Goal: Use online tool/utility: Utilize a website feature to perform a specific function

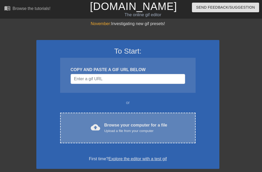
click at [103, 125] on div "cloud_upload Browse your computer for a file Upload a file from your computer" at bounding box center [128, 128] width 114 height 12
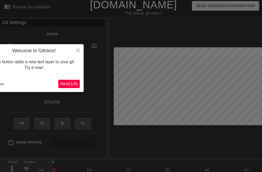
scroll to position [13, 0]
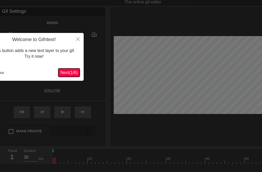
click at [67, 71] on span "Next ( 1 / 6 )" at bounding box center [68, 72] width 17 height 4
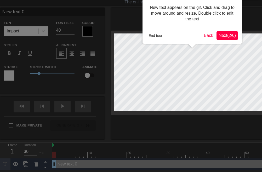
scroll to position [0, 0]
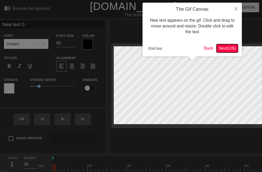
click at [222, 47] on span "Next ( 2 / 6 )" at bounding box center [227, 48] width 17 height 4
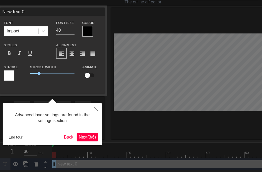
click at [84, 139] on span "Next ( 3 / 6 )" at bounding box center [87, 137] width 17 height 4
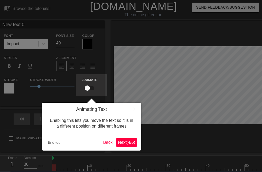
click at [128, 140] on button "Next ( 4 / 6 )" at bounding box center [126, 142] width 21 height 8
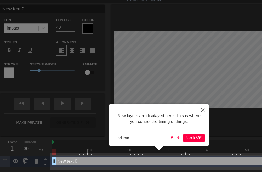
click at [196, 140] on span "Next ( 5 / 6 )" at bounding box center [194, 138] width 17 height 4
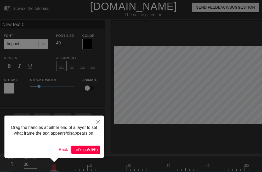
click at [91, 152] on span "Let's go! ( 6 / 6 )" at bounding box center [86, 150] width 24 height 4
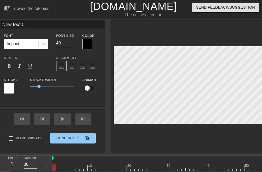
scroll to position [1, 1]
type input "New text"
type textarea "New text"
type input "New text"
type textarea "New text"
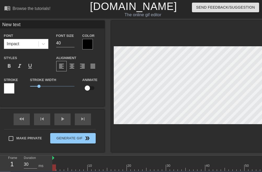
type input "New tex"
type textarea "New tex"
type input "New te"
type textarea "New te"
type input "New t"
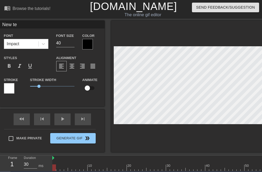
type textarea "New t"
type input "New"
type textarea "New"
type input "New"
type textarea "New"
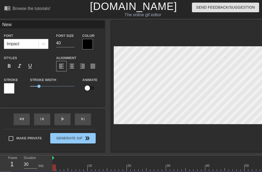
type input "Ne"
type textarea "Ne"
type input "N"
type textarea "N"
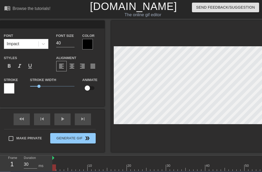
type input "t"
type textarea "t"
type input "つ"
type textarea "つ"
type input "つt"
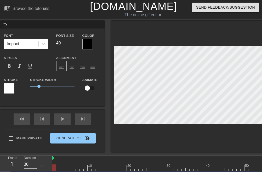
type textarea "つt"
type input "つつ"
type textarea "つつ"
type input "つつm"
type textarea "つつm"
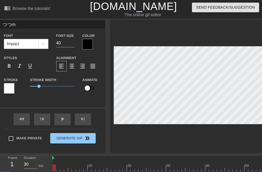
type input "つつみ"
type textarea "つつみ"
type input "つつみk"
type textarea "つつみk"
type input "つつみこ"
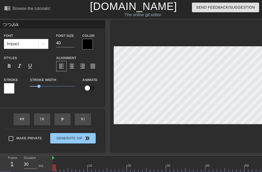
type textarea "つつみこ"
type input "つつみこm"
type textarea "つつみこま"
type input "つつみこまr"
type textarea "つつみこまr"
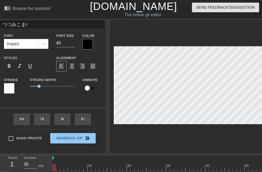
type input "つつみこまれ"
type textarea "つつみこまれ"
type input "つつみこまれr"
type textarea "つつみこまれr"
type input "つつみこまれる"
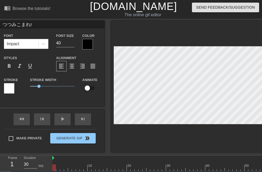
type textarea "つつみこまれる"
type input "包み込まれる"
type textarea "包み込まれる"
type input "包み込まれるg"
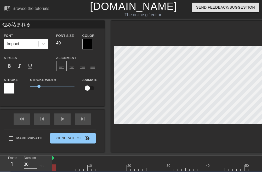
type textarea "包み込まれるg"
type input "包み込まれるご"
type textarea "包み込まれるご"
type input "包み込まれるごk"
type textarea "包み込まれるごk"
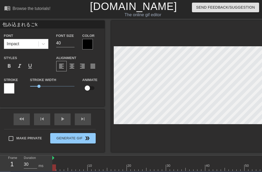
type input "包み込まれるごく"
type textarea "包み込まれるごく"
type input "包み込まれるごくj"
type textarea "包み込まれるごくj"
type input "包み込まれるごくjy"
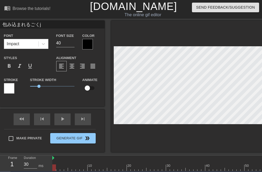
type textarea "包み込まれるごくjy"
type input "包み込まれるごくじょ"
type textarea "包み込まれるごくじょ"
type input "包み込まれるごくじょう"
type textarea "包み込まれるごくじょう"
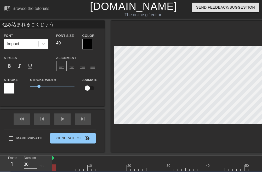
type input "包み込まれるごくじょうn"
type textarea "包み込まれるごくじょうn"
type input "包み込まれるごくじょうの"
type textarea "包み込まれるごくじょうの"
type input "包み込まれる極上の"
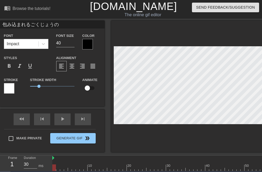
type textarea "包み込まれる極上の"
type input "包み込まれる極上のn"
type textarea "包み込まれる極上のね"
type input "包み込まれる極上のねg"
type textarea "包み込まれる極上のねg"
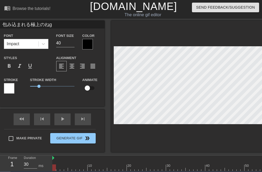
type input "包み込まれる極上のねご"
type textarea "包み込まれる極上のねご"
type input "包み込まれる極上のねごk"
type textarea "包み込まれる極上のねごk"
type input "包み込まれる極上のねごこ"
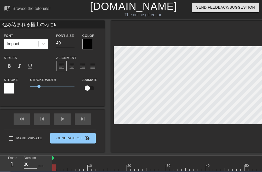
type textarea "包み込まれる極上のねごこ"
type input "包み込まれる極上のねごこt"
type textarea "包み込まれる極上のねごこt"
type input "包み込まれる極上のねごこち"
type textarea "包み込まれる極上のねごこち"
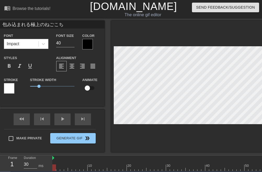
scroll to position [1, 4]
type input "包み込まれる極上の寝心地"
type textarea "包み込まれる極上の寝心地"
click at [46, 45] on div at bounding box center [43, 43] width 9 height 9
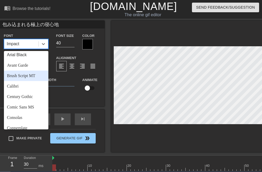
scroll to position [0, 0]
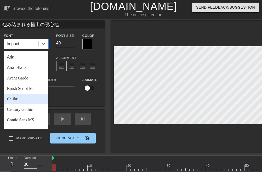
click at [21, 99] on div "Calibri" at bounding box center [26, 99] width 44 height 10
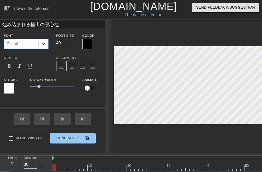
click at [42, 42] on icon at bounding box center [43, 43] width 5 height 5
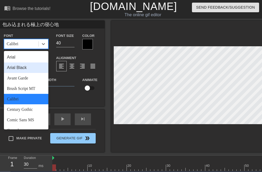
click at [24, 70] on div "Arial Black" at bounding box center [26, 68] width 44 height 10
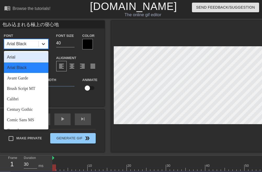
click at [46, 44] on icon at bounding box center [43, 43] width 5 height 5
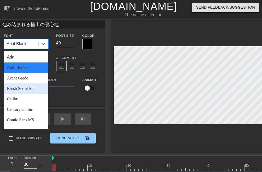
click at [29, 89] on div "Brush Script MT" at bounding box center [26, 88] width 44 height 10
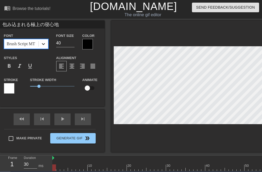
click at [40, 45] on div at bounding box center [43, 43] width 9 height 9
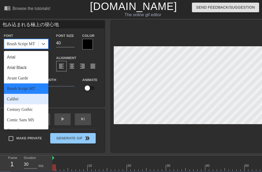
click at [27, 103] on div "Calibri" at bounding box center [26, 99] width 44 height 10
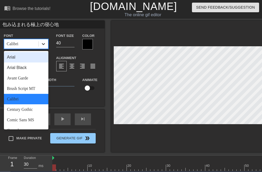
click at [43, 41] on icon at bounding box center [43, 43] width 5 height 5
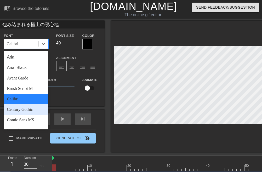
click at [29, 108] on div "Century Gothic" at bounding box center [26, 109] width 44 height 10
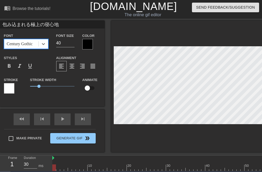
scroll to position [1, 3]
click at [39, 46] on div at bounding box center [43, 43] width 9 height 9
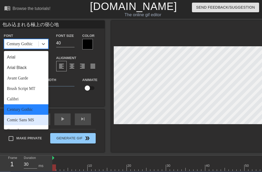
click at [28, 122] on div "Comic Sans MS" at bounding box center [26, 120] width 44 height 10
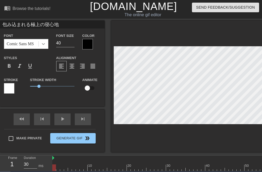
click at [44, 44] on icon at bounding box center [43, 43] width 5 height 5
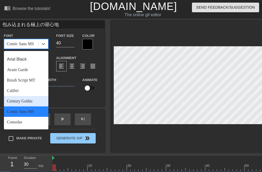
scroll to position [9, 0]
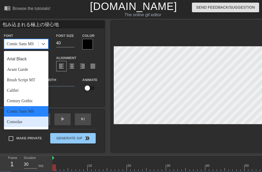
click at [22, 119] on div "Consolas" at bounding box center [26, 122] width 44 height 10
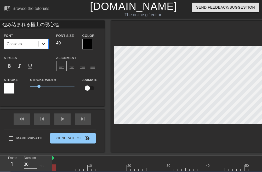
click at [44, 48] on div at bounding box center [43, 43] width 9 height 9
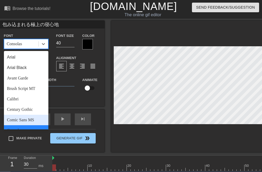
click at [19, 120] on div "Comic Sans MS" at bounding box center [26, 120] width 44 height 10
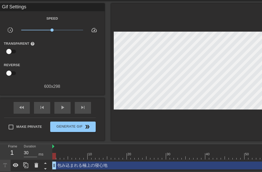
scroll to position [18, 0]
click at [63, 109] on span "play_arrow" at bounding box center [62, 107] width 6 height 6
type input "40"
click at [63, 109] on span "pause" at bounding box center [62, 107] width 6 height 6
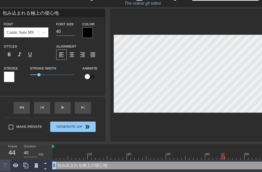
scroll to position [12, 0]
click at [12, 10] on input "包み込まれる極上の寝心地" at bounding box center [52, 13] width 105 height 8
type input "頭から踵まで包み込まれる極上の寝心地"
click at [29, 14] on input "頭から踵まで包み込まれる極上の寝心地" at bounding box center [52, 13] width 105 height 8
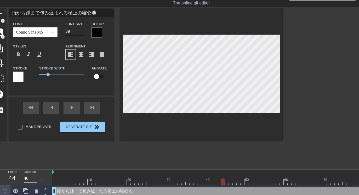
click at [80, 32] on input "39" at bounding box center [74, 31] width 18 height 8
click at [80, 32] on input "38" at bounding box center [74, 31] width 18 height 8
click at [80, 32] on input "37" at bounding box center [74, 31] width 18 height 8
click at [80, 32] on input "36" at bounding box center [74, 31] width 18 height 8
click at [80, 32] on input "35" at bounding box center [74, 31] width 18 height 8
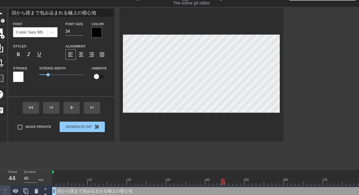
click at [80, 32] on input "34" at bounding box center [74, 31] width 18 height 8
click at [80, 32] on input "33" at bounding box center [74, 31] width 18 height 8
click at [80, 32] on input "32" at bounding box center [74, 31] width 18 height 8
click at [80, 32] on input "31" at bounding box center [74, 31] width 18 height 8
click at [80, 32] on input "30" at bounding box center [74, 31] width 18 height 8
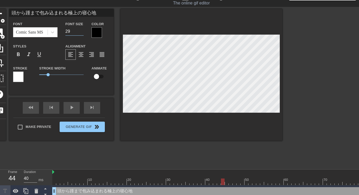
click at [80, 32] on input "29" at bounding box center [74, 31] width 18 height 8
click at [80, 32] on input "28" at bounding box center [74, 31] width 18 height 8
click at [80, 32] on input "27" at bounding box center [74, 31] width 18 height 8
type input "26"
click at [80, 32] on input "26" at bounding box center [74, 31] width 18 height 8
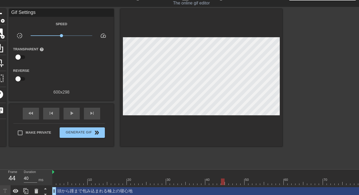
click at [299, 70] on div at bounding box center [328, 87] width 79 height 157
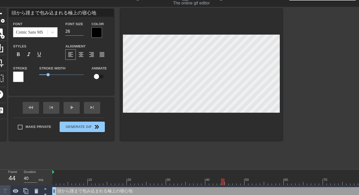
click at [49, 16] on input "頭から踵まで包み込まれる極上の寝心地" at bounding box center [61, 13] width 105 height 8
type input "頭から踵まで 全身が包み込まれる極上の寝心地"
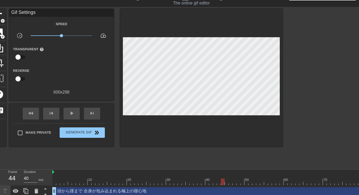
click at [301, 98] on div at bounding box center [328, 87] width 79 height 157
click at [258, 32] on div at bounding box center [201, 77] width 162 height 137
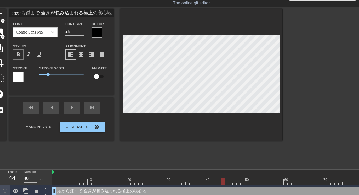
click at [21, 53] on span "format_bold" at bounding box center [18, 54] width 6 height 6
click at [97, 31] on div at bounding box center [97, 32] width 10 height 10
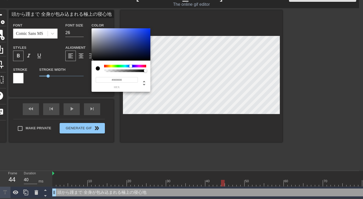
drag, startPoint x: 135, startPoint y: 65, endPoint x: 131, endPoint y: 68, distance: 4.6
click at [131, 67] on div at bounding box center [125, 66] width 42 height 3
type input "0"
drag, startPoint x: 145, startPoint y: 71, endPoint x: 125, endPoint y: 72, distance: 20.4
click at [124, 72] on div at bounding box center [122, 70] width 3 height 3
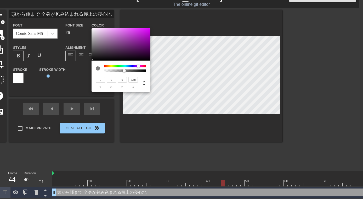
drag, startPoint x: 130, startPoint y: 65, endPoint x: 138, endPoint y: 64, distance: 8.4
click at [138, 64] on div at bounding box center [138, 65] width 3 height 3
type input "1"
drag, startPoint x: 125, startPoint y: 71, endPoint x: 160, endPoint y: 71, distance: 35.1
click at [160, 71] on div "0 r 0 g 0 b 1 a" at bounding box center [181, 99] width 363 height 199
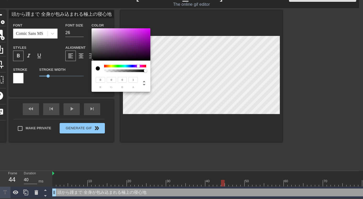
click at [99, 68] on div at bounding box center [98, 68] width 4 height 4
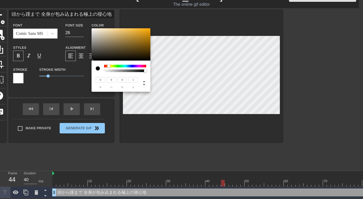
drag, startPoint x: 138, startPoint y: 66, endPoint x: 77, endPoint y: 77, distance: 62.1
click at [77, 77] on div "0 r 0 g 0 b 1 a" at bounding box center [181, 99] width 363 height 199
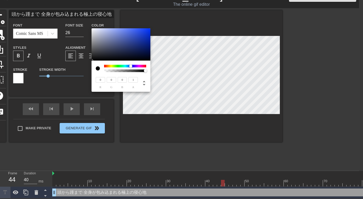
click at [131, 66] on div at bounding box center [125, 66] width 42 height 3
click at [145, 81] on icon at bounding box center [144, 83] width 6 height 6
type input "228"
type input "0%"
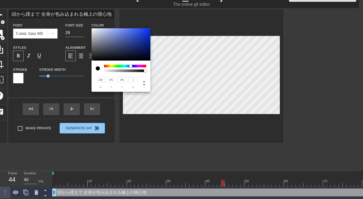
type input "44%"
type input "25%"
click at [128, 49] on div at bounding box center [121, 44] width 59 height 32
click at [128, 49] on div at bounding box center [127, 48] width 3 height 3
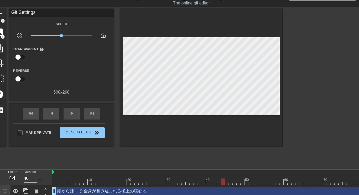
scroll to position [15, 0]
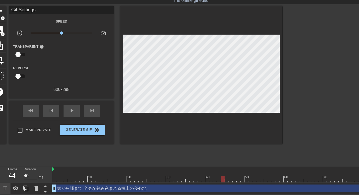
click at [91, 148] on div "title add_circle image add_circle crop photo_size_select_large help keyboard Gi…" at bounding box center [137, 84] width 291 height 157
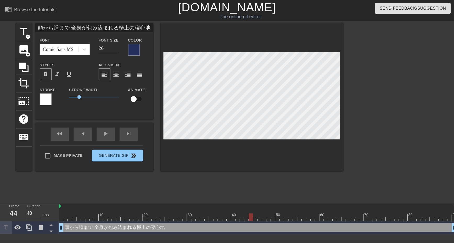
scroll to position [1, 1]
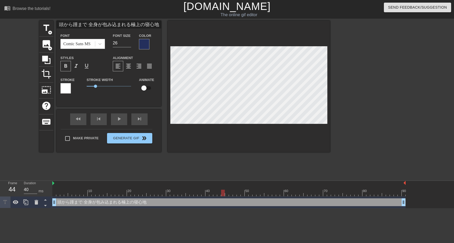
click at [342, 109] on div at bounding box center [375, 99] width 79 height 157
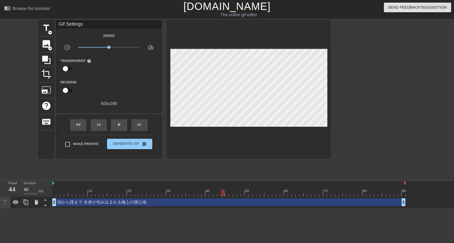
click at [89, 64] on div "Transparent help" at bounding box center [79, 66] width 44 height 16
click at [52, 88] on div "photo_size_select_large" at bounding box center [46, 91] width 14 height 16
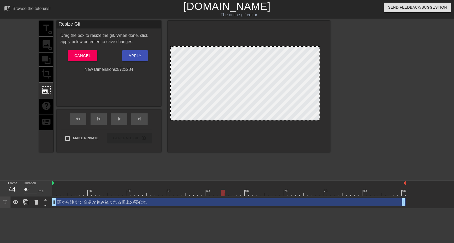
drag, startPoint x: 247, startPoint y: 122, endPoint x: 247, endPoint y: 119, distance: 3.7
click at [86, 54] on span "Cancel" at bounding box center [82, 55] width 16 height 7
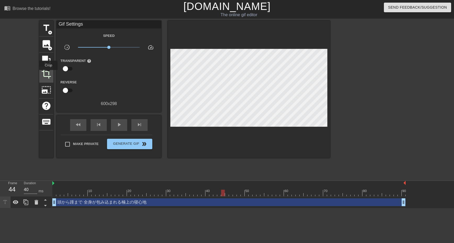
click at [49, 74] on span "crop" at bounding box center [46, 74] width 10 height 10
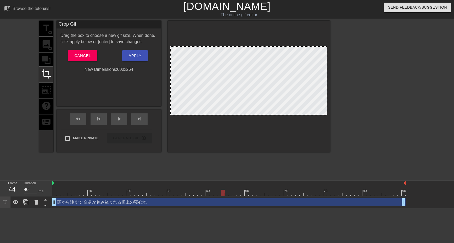
drag, startPoint x: 245, startPoint y: 124, endPoint x: 246, endPoint y: 115, distance: 9.0
click at [246, 115] on div at bounding box center [249, 115] width 156 height 3
click at [44, 58] on div "title add_circle image add_circle crop photo_size_select_large help keyboard" at bounding box center [46, 87] width 14 height 132
click at [46, 35] on div "title add_circle image add_circle crop photo_size_select_large help keyboard" at bounding box center [46, 87] width 14 height 132
click at [46, 27] on div "title add_circle image add_circle crop photo_size_select_large help keyboard" at bounding box center [46, 87] width 14 height 132
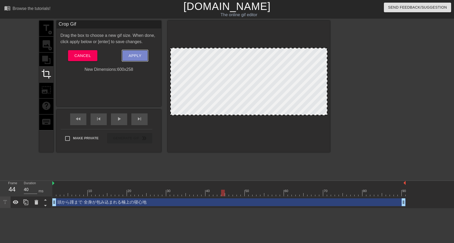
click at [134, 56] on span "Apply" at bounding box center [135, 55] width 13 height 7
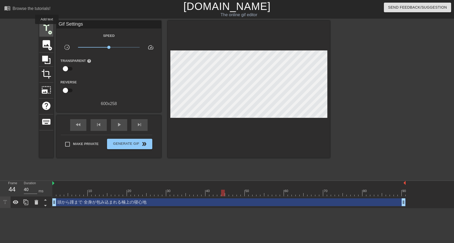
click at [47, 28] on span "title" at bounding box center [46, 28] width 10 height 10
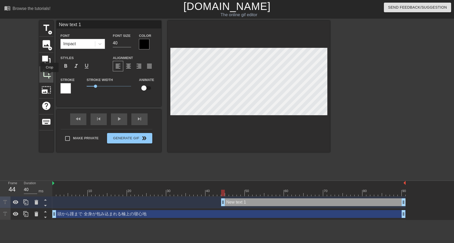
click at [50, 76] on span "crop" at bounding box center [46, 74] width 10 height 10
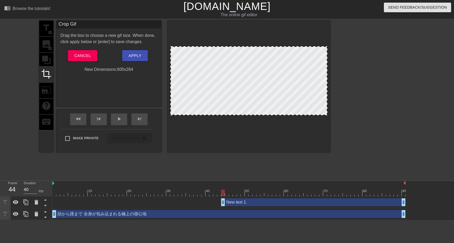
drag, startPoint x: 245, startPoint y: 48, endPoint x: 247, endPoint y: 39, distance: 9.6
click at [247, 39] on div at bounding box center [249, 87] width 162 height 132
drag, startPoint x: 248, startPoint y: 47, endPoint x: 248, endPoint y: 39, distance: 8.4
click at [248, 39] on div at bounding box center [249, 87] width 162 height 132
click at [49, 25] on div "title add_circle image add_circle crop photo_size_select_large help keyboard" at bounding box center [46, 87] width 14 height 132
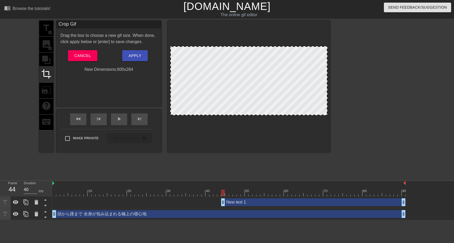
click at [47, 32] on div "title add_circle image add_circle crop photo_size_select_large help keyboard" at bounding box center [46, 87] width 14 height 132
click at [93, 59] on button "Cancel" at bounding box center [82, 55] width 29 height 11
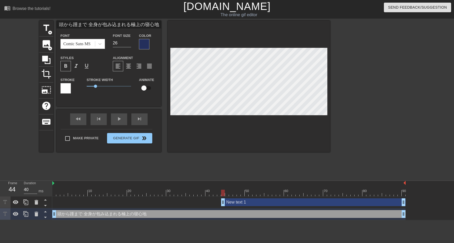
click at [100, 24] on input "頭から踵まで 全身が包み込まれる極上の寝心地" at bounding box center [109, 25] width 105 height 8
drag, startPoint x: 90, startPoint y: 24, endPoint x: 48, endPoint y: 25, distance: 42.4
click at [48, 25] on div "title add_circle image add_circle crop photo_size_select_large help keyboard 頭か…" at bounding box center [184, 87] width 291 height 132
type input "全身がつつみ込まれる極上の寝心地"
click at [46, 71] on span "crop" at bounding box center [46, 74] width 10 height 10
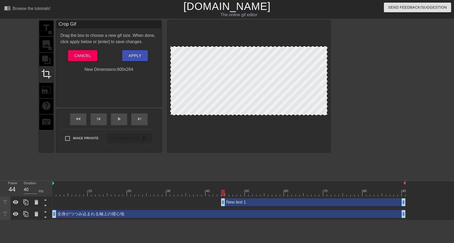
drag, startPoint x: 245, startPoint y: 48, endPoint x: 244, endPoint y: 37, distance: 11.3
click at [244, 37] on div at bounding box center [249, 87] width 162 height 132
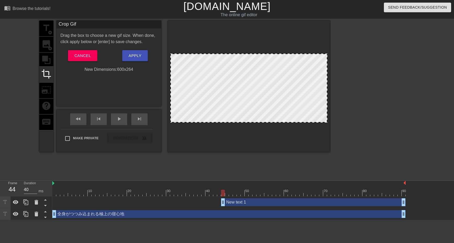
drag, startPoint x: 248, startPoint y: 97, endPoint x: 248, endPoint y: 104, distance: 7.3
click at [248, 104] on div at bounding box center [248, 88] width 157 height 69
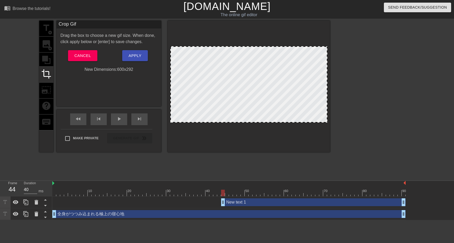
drag, startPoint x: 249, startPoint y: 54, endPoint x: 250, endPoint y: 38, distance: 16.5
click at [250, 38] on div at bounding box center [249, 87] width 162 height 132
drag, startPoint x: 244, startPoint y: 51, endPoint x: 242, endPoint y: 32, distance: 18.4
click at [240, 26] on div at bounding box center [249, 87] width 162 height 132
click at [242, 60] on div at bounding box center [248, 84] width 157 height 76
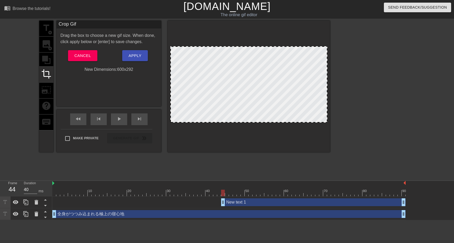
click at [243, 117] on div at bounding box center [248, 84] width 157 height 76
click at [247, 123] on div at bounding box center [249, 122] width 156 height 3
drag, startPoint x: 247, startPoint y: 123, endPoint x: 248, endPoint y: 118, distance: 5.0
click at [248, 118] on div at bounding box center [249, 117] width 156 height 3
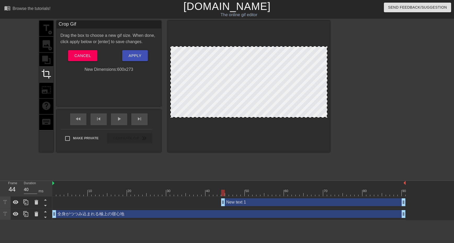
click at [249, 46] on div at bounding box center [249, 87] width 162 height 132
drag, startPoint x: 249, startPoint y: 46, endPoint x: 250, endPoint y: 32, distance: 14.4
click at [250, 32] on div at bounding box center [249, 87] width 162 height 132
click at [211, 56] on div at bounding box center [248, 81] width 157 height 71
click at [41, 27] on div "title add_circle image add_circle crop photo_size_select_large help keyboard" at bounding box center [46, 87] width 14 height 132
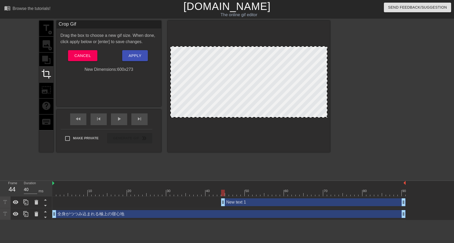
click at [45, 27] on div "title add_circle image add_circle crop photo_size_select_large help keyboard" at bounding box center [46, 87] width 14 height 132
click at [15, 62] on div "title add_circle image add_circle crop photo_size_select_large help keyboard Cr…" at bounding box center [227, 99] width 454 height 157
click at [132, 56] on span "Apply" at bounding box center [135, 55] width 13 height 7
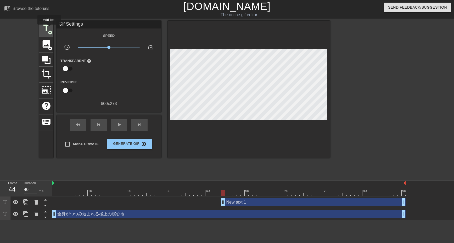
click at [49, 28] on span "title" at bounding box center [46, 28] width 10 height 10
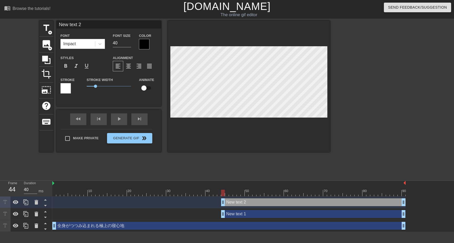
scroll to position [1, 1]
type input "text 2"
type textarea "text 2"
type input "全身がつつみ込まれる極上の寝心地"
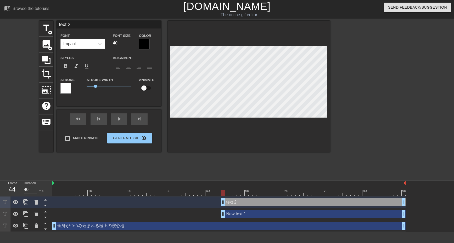
type input "26"
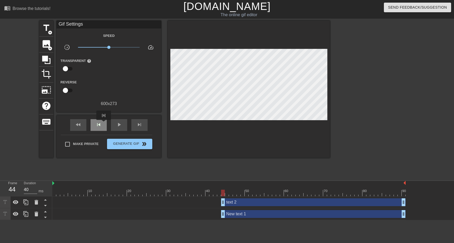
click at [104, 124] on div "skip_previous" at bounding box center [99, 125] width 16 height 12
click at [116, 124] on span "play_arrow" at bounding box center [119, 125] width 6 height 6
click at [116, 124] on span "pause" at bounding box center [119, 125] width 6 height 6
click at [116, 124] on span "play_arrow" at bounding box center [119, 125] width 6 height 6
click at [243, 10] on link "[DOMAIN_NAME]" at bounding box center [226, 7] width 87 height 12
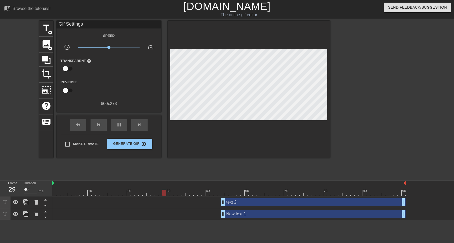
type input "30"
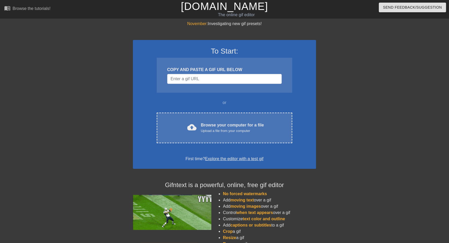
click at [375, 111] on div at bounding box center [361, 99] width 79 height 157
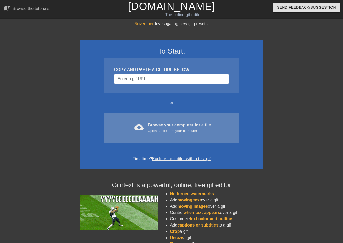
click at [138, 119] on div "cloud_upload Browse your computer for a file Upload a file from your computer C…" at bounding box center [172, 128] width 136 height 31
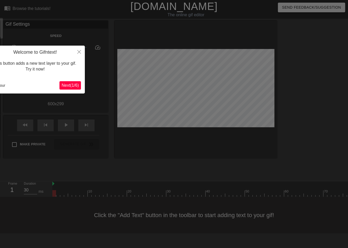
click at [76, 83] on span "Next ( 1 / 6 )" at bounding box center [70, 85] width 17 height 4
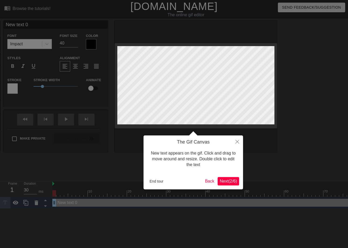
click at [221, 180] on span "Next ( 2 / 6 )" at bounding box center [228, 181] width 17 height 4
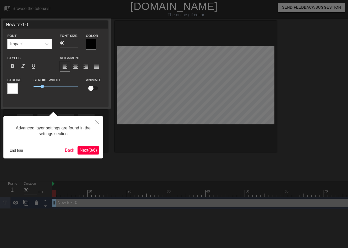
click at [89, 153] on button "Next ( 3 / 6 )" at bounding box center [87, 150] width 21 height 8
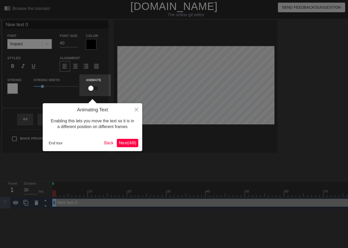
click at [130, 146] on button "Next ( 4 / 6 )" at bounding box center [127, 143] width 21 height 8
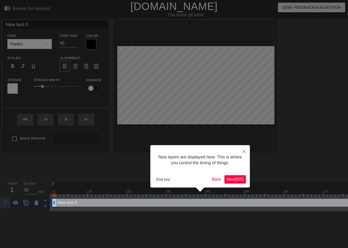
click at [230, 179] on span "Next ( 5 / 6 )" at bounding box center [234, 179] width 17 height 4
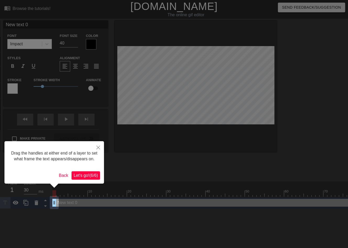
click at [85, 177] on span "Let's go! ( 6 / 6 )" at bounding box center [86, 175] width 24 height 4
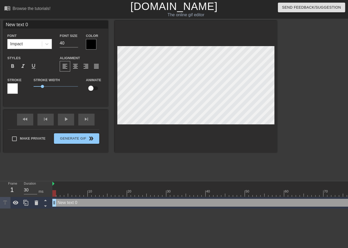
scroll to position [1, 2]
type input "New text"
type textarea "New text"
type input "New text"
type textarea "New text"
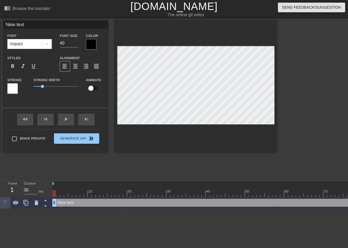
type input "New tex"
type textarea "New tex"
type input "New te"
type textarea "New te"
type input "New t"
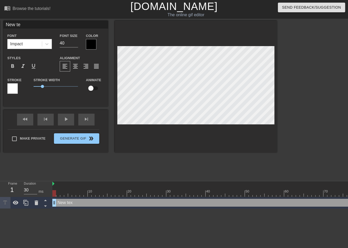
type textarea "New t"
type input "New"
type textarea "New"
type input "New"
type textarea "New"
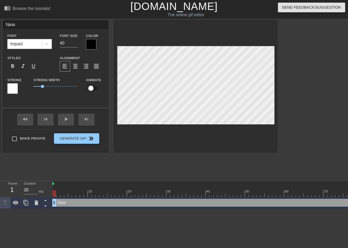
type input "Ne"
type textarea "Ne"
type input "N"
type textarea "N"
type input "あ"
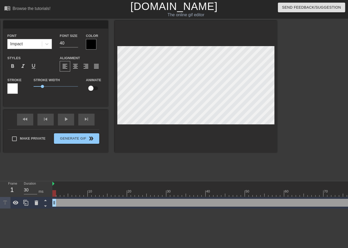
type textarea "あ"
type input "あt"
type textarea "あた"
type input "あたm"
type textarea "あたま"
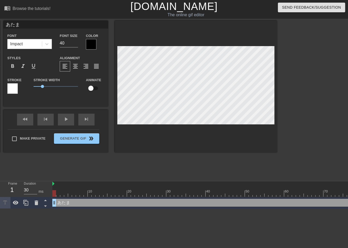
type input "あたまk"
type textarea "あたまk"
type input "あたまか"
type textarea "あたまか"
type input "あたまかr"
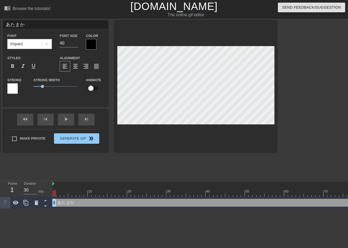
type textarea "あたまかr"
type input "あたまから"
type textarea "あたまから"
type input "あたまか"
type textarea "あたまか"
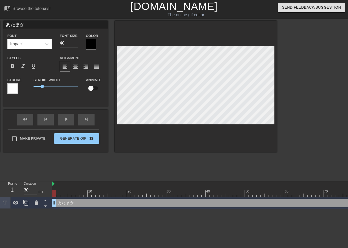
type input "あたま"
type textarea "あたま"
type input "あた"
type textarea "あた"
type input "あ"
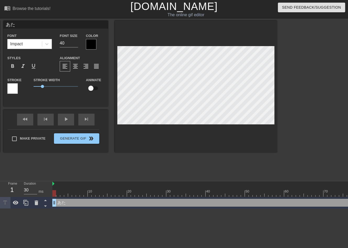
type textarea "あ"
type input "k"
type textarea "k"
type input "か"
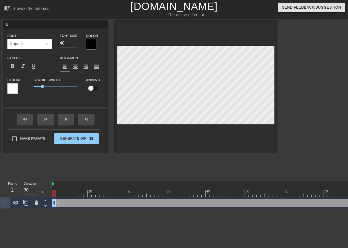
type textarea "か"
type input "s"
type textarea "し"
type input "しk"
type textarea "しk"
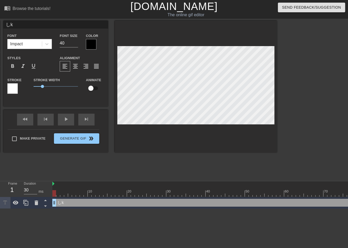
type input "しっk"
type textarea "しっk"
type input "しっか"
type textarea "しっか"
type input "しっかr"
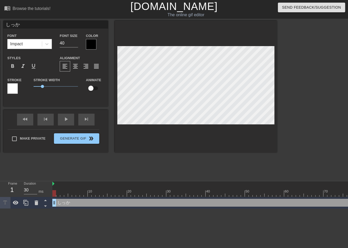
type textarea "しっかr"
type input "しっかり"
type textarea "しっかり"
type input "しっかりs"
type textarea "しっかりs"
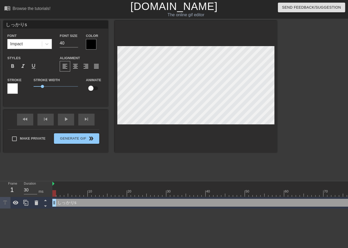
type input "しっかりっs"
type textarea "しっかりっs"
type input "しっかりっさ"
type textarea "しっかりっさ"
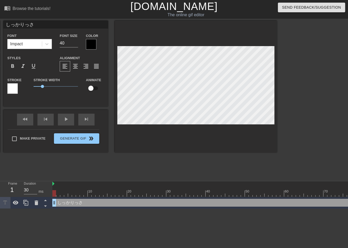
type input "しっかりっ"
type textarea "しっかりっ"
type input "しっかり"
type textarea "しっかり"
type input "しっかりs"
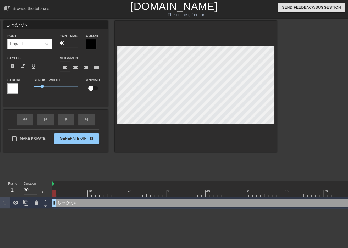
type textarea "しっかりさ"
type input "しっかりさs"
type textarea "しっかりさs"
type input "しっかりささ"
type textarea "しっかりささ"
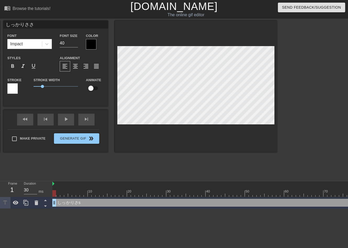
type input "しっかりささs"
type textarea "しっかりささs"
type input "しっかりささせ"
type textarea "しっかりささせ"
type input "しっかりささせn"
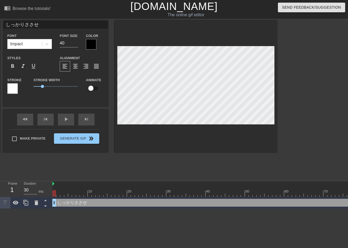
type textarea "しっかりささせn"
type input "しっかりささせな"
type textarea "しっかりささせな"
type input "しっかりささせ"
type textarea "しっかりささせ"
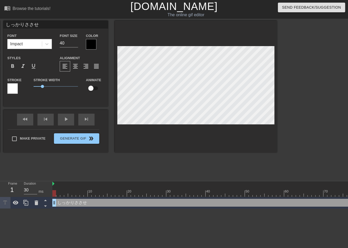
type input "しっかりささ"
type textarea "しっかりささ"
type input "しっかりさ"
type textarea "しっかりさ"
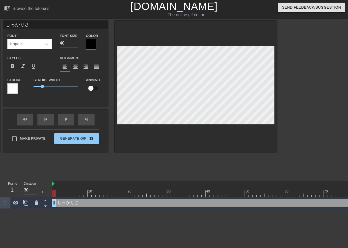
type input "しっかりさs"
type textarea "しっかりさs"
type input "しっかりささ"
type textarea "しっかりささ"
type input "しっかりささえ"
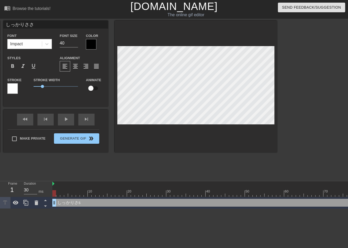
type textarea "しっかりささえ"
type input "しっかりささえn"
type textarea "しっかりささえn"
type input "しっかりささえな"
type textarea "しっかりささえな"
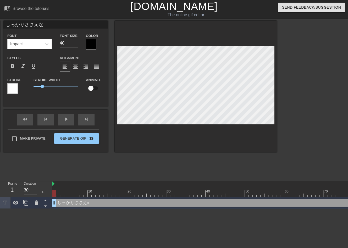
type input "しっかりささえなg"
type textarea "しっかりささえなが"
type input "しっかりささえながr"
type textarea "しっかりささえながr"
type input "しっかりささえながら"
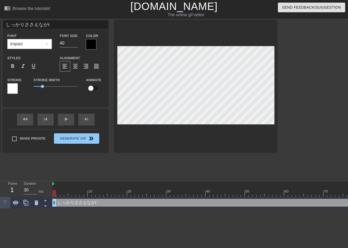
type textarea "しっかりささえながら"
type input "しっかり支えながら"
type textarea "しっかり支えながら"
click at [321, 155] on div at bounding box center [322, 99] width 79 height 157
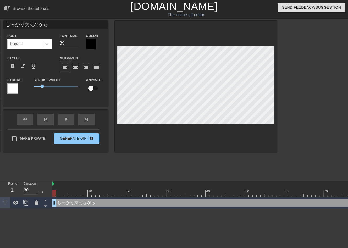
click at [77, 44] on input "39" at bounding box center [69, 43] width 18 height 8
click at [77, 44] on input "38" at bounding box center [69, 43] width 18 height 8
click at [77, 44] on input "37" at bounding box center [69, 43] width 18 height 8
click at [77, 44] on input "36" at bounding box center [69, 43] width 18 height 8
click at [77, 44] on input "35" at bounding box center [69, 43] width 18 height 8
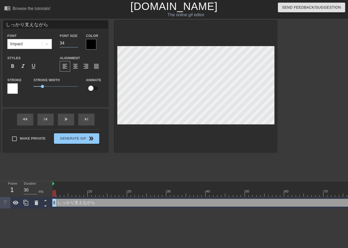
click at [77, 44] on input "34" at bounding box center [69, 43] width 18 height 8
click at [77, 44] on input "33" at bounding box center [69, 43] width 18 height 8
click at [77, 44] on input "32" at bounding box center [69, 43] width 18 height 8
click at [77, 44] on input "31" at bounding box center [69, 43] width 18 height 8
click at [77, 44] on input "30" at bounding box center [69, 43] width 18 height 8
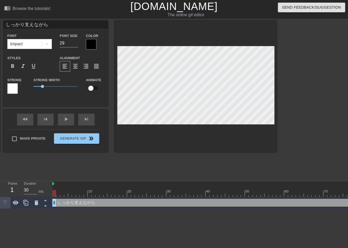
click at [77, 44] on input "29" at bounding box center [69, 43] width 18 height 8
click at [77, 44] on input "28" at bounding box center [69, 43] width 18 height 8
click at [77, 44] on input "27" at bounding box center [69, 43] width 18 height 8
click at [77, 44] on input "26" at bounding box center [69, 43] width 18 height 8
type input "25"
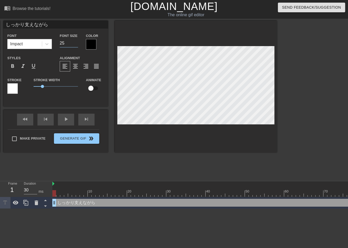
click at [77, 44] on input "25" at bounding box center [69, 43] width 18 height 8
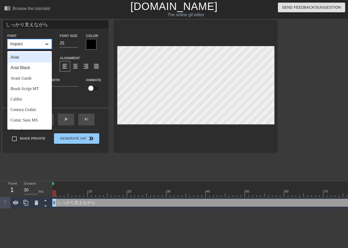
click at [44, 46] on icon at bounding box center [46, 43] width 5 height 5
click at [29, 81] on div "Avant Garde" at bounding box center [29, 78] width 44 height 10
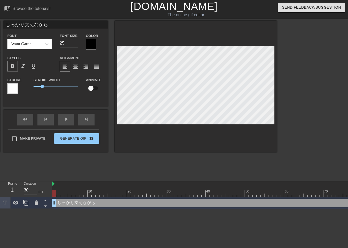
click at [16, 64] on div "format_bold" at bounding box center [12, 66] width 10 height 10
click at [44, 43] on icon at bounding box center [46, 43] width 5 height 5
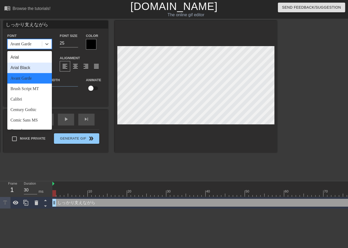
click at [30, 66] on div "Arial Black" at bounding box center [29, 68] width 44 height 10
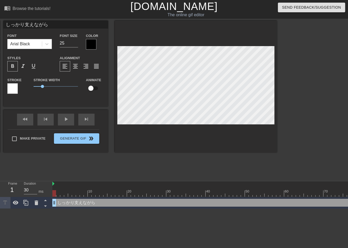
click at [90, 41] on div at bounding box center [91, 44] width 10 height 10
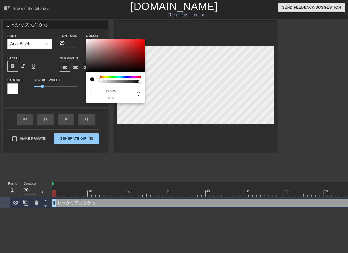
click at [109, 78] on div at bounding box center [119, 77] width 42 height 3
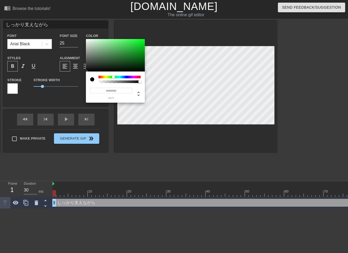
click at [113, 77] on div at bounding box center [119, 77] width 42 height 3
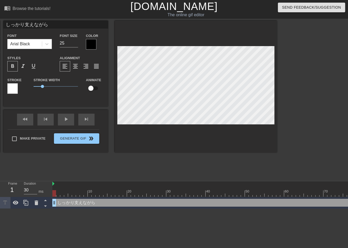
click at [91, 42] on div at bounding box center [91, 44] width 10 height 10
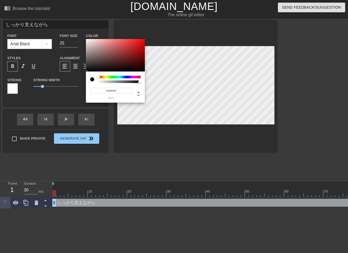
click at [107, 74] on div "#000000 hex" at bounding box center [115, 86] width 59 height 31
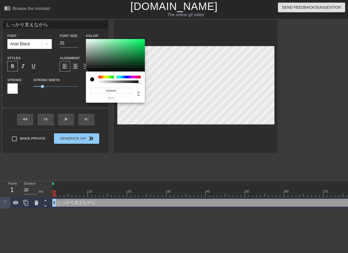
drag, startPoint x: 110, startPoint y: 76, endPoint x: 115, endPoint y: 78, distance: 5.5
click at [115, 78] on div at bounding box center [119, 77] width 42 height 3
click at [115, 78] on div at bounding box center [115, 76] width 3 height 3
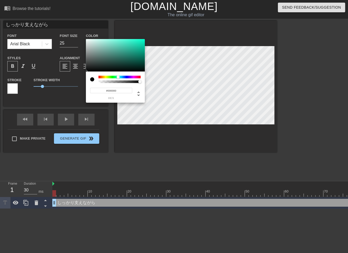
click at [118, 77] on div at bounding box center [119, 77] width 3 height 3
click at [118, 77] on div at bounding box center [117, 76] width 3 height 3
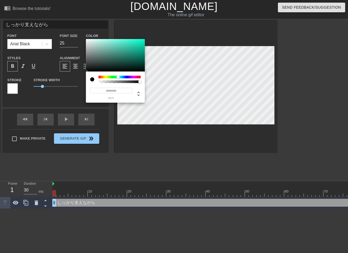
click at [118, 77] on div at bounding box center [117, 76] width 3 height 3
click at [119, 91] on input "#000000" at bounding box center [111, 90] width 42 height 5
click at [121, 83] on div "#000000 hex" at bounding box center [115, 91] width 51 height 16
type input "0"
click at [121, 82] on div at bounding box center [119, 81] width 41 height 3
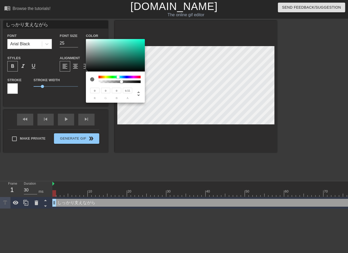
click at [121, 82] on div at bounding box center [121, 81] width 3 height 3
click at [113, 74] on div "0 r 0 g 0 b 0.55 a" at bounding box center [115, 86] width 59 height 31
click at [113, 77] on div at bounding box center [119, 77] width 42 height 3
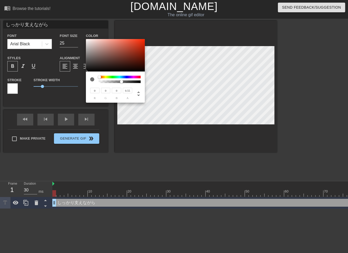
drag, startPoint x: 113, startPoint y: 77, endPoint x: 92, endPoint y: 77, distance: 21.2
click at [92, 77] on div at bounding box center [115, 79] width 51 height 7
click at [131, 82] on div at bounding box center [119, 81] width 41 height 3
type input "1"
drag, startPoint x: 131, startPoint y: 82, endPoint x: 178, endPoint y: 81, distance: 46.9
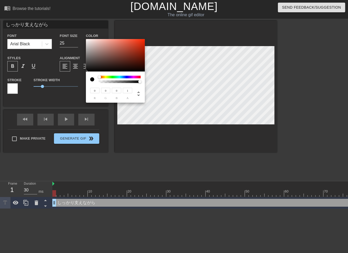
click at [178, 81] on div "0 r 0 g 0 b 1 a" at bounding box center [174, 126] width 348 height 253
click at [101, 78] on div at bounding box center [100, 77] width 3 height 3
click at [99, 77] on div at bounding box center [99, 76] width 3 height 3
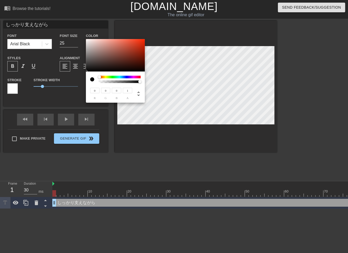
click at [99, 77] on div at bounding box center [99, 76] width 3 height 3
drag, startPoint x: 93, startPoint y: 77, endPoint x: 94, endPoint y: 80, distance: 3.1
click at [94, 79] on div at bounding box center [94, 79] width 8 height 7
click at [94, 80] on div at bounding box center [94, 79] width 8 height 7
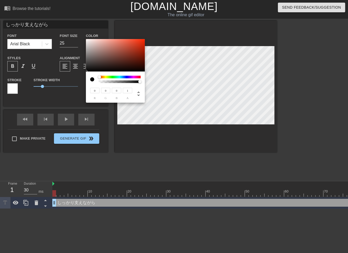
click at [92, 80] on div at bounding box center [94, 79] width 8 height 7
click at [91, 80] on div at bounding box center [92, 79] width 4 height 4
click at [107, 86] on div "0 r 0 g 0 b 1 a" at bounding box center [115, 91] width 51 height 16
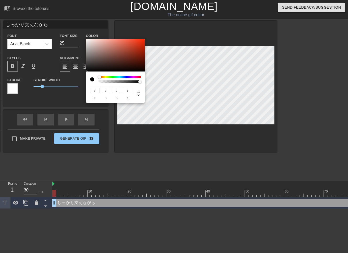
click at [107, 89] on input "0" at bounding box center [105, 90] width 9 height 5
click at [140, 91] on icon at bounding box center [138, 94] width 6 height 6
type input "9"
type input "0%"
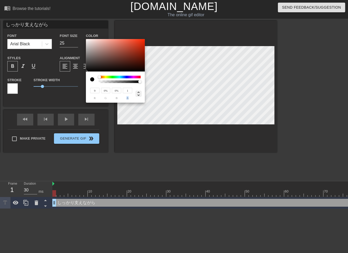
click at [140, 91] on icon at bounding box center [138, 94] width 6 height 6
type input "9"
type input "0%"
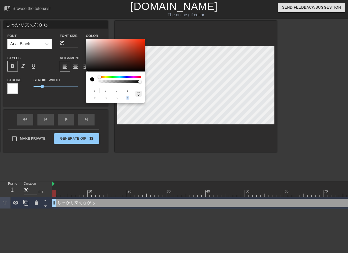
type input "0%"
click at [140, 91] on icon at bounding box center [138, 94] width 6 height 6
click at [108, 54] on div at bounding box center [115, 55] width 59 height 32
click at [108, 54] on div at bounding box center [107, 54] width 3 height 3
drag, startPoint x: 139, startPoint y: 47, endPoint x: 153, endPoint y: 40, distance: 16.2
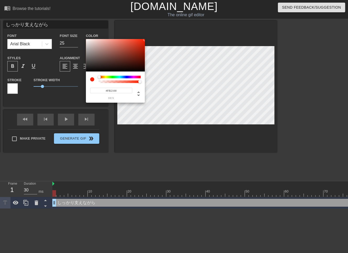
click at [153, 40] on div "#FB2100 hex" at bounding box center [174, 126] width 348 height 253
type input "251"
type input "1"
drag, startPoint x: 140, startPoint y: 83, endPoint x: 145, endPoint y: 83, distance: 5.8
click at [145, 83] on div "251 r 33 g 0 b 1 a" at bounding box center [174, 126] width 348 height 253
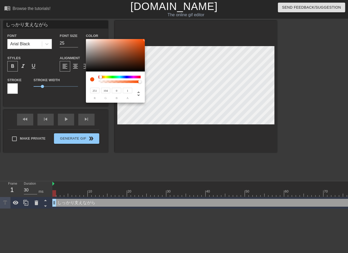
type input "198"
type input "136"
type input "251"
type input "0"
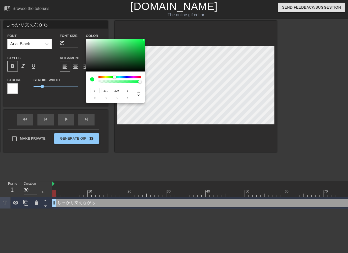
type input "238"
type input "236"
type input "251"
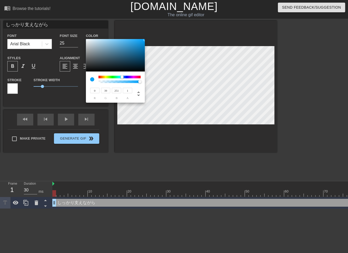
type input "2"
type input "8"
type input "0"
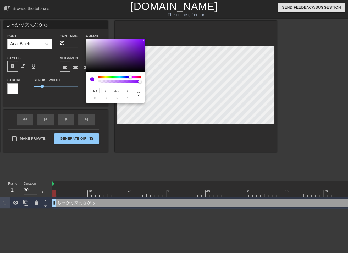
type input "251"
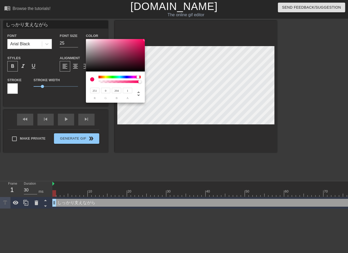
type input "223"
type input "241"
type input "251"
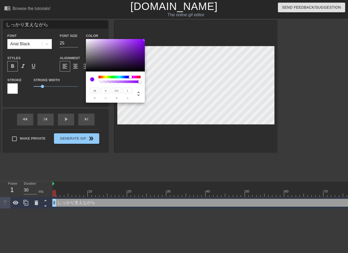
type input "0"
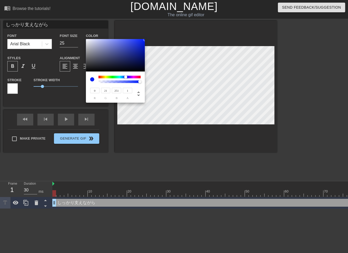
type input "2"
type input "17"
type input "0"
drag, startPoint x: 100, startPoint y: 77, endPoint x: 127, endPoint y: 80, distance: 26.9
click at [127, 80] on div at bounding box center [119, 79] width 42 height 7
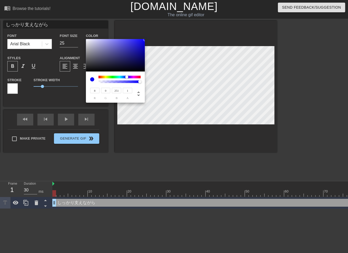
click at [127, 80] on div at bounding box center [119, 79] width 42 height 7
click at [125, 78] on div at bounding box center [119, 79] width 42 height 7
type input "0"
type input "2"
type input "8"
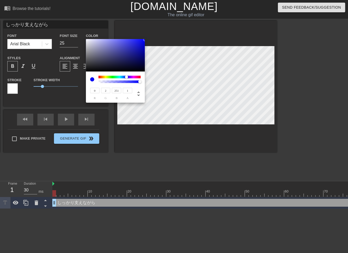
type input "0"
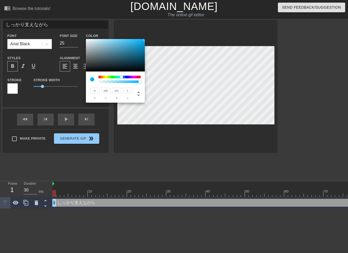
type input "251"
type input "135"
type input "42"
type input "0"
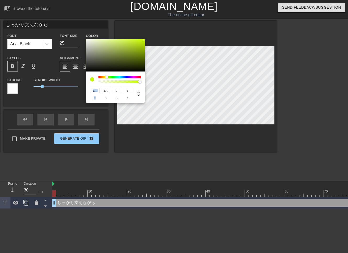
type input "251"
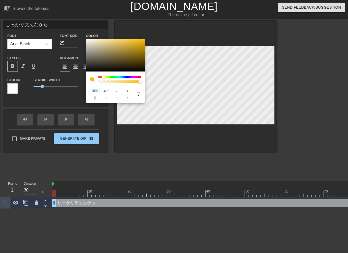
type input "216"
type input "211"
type input "251"
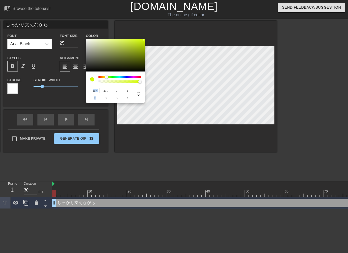
type input "0"
type input "210"
type input "208"
type input "251"
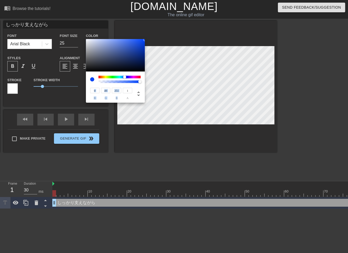
type input "2"
type input "54"
type input "0"
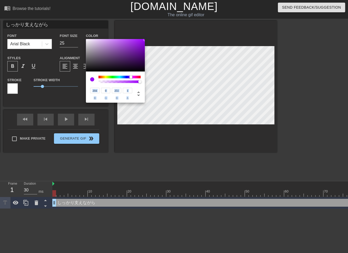
type input "213"
drag, startPoint x: 126, startPoint y: 77, endPoint x: 132, endPoint y: 88, distance: 13.1
click at [132, 88] on div "213 r 0 g 251 b 1 a" at bounding box center [115, 86] width 59 height 31
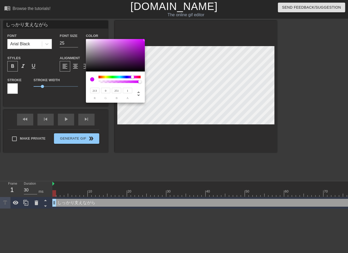
click at [138, 87] on div at bounding box center [136, 93] width 8 height 12
type input "1"
drag, startPoint x: 139, startPoint y: 81, endPoint x: 164, endPoint y: 82, distance: 25.7
click at [164, 82] on div "213 r 0 g 251 b 1 a" at bounding box center [174, 126] width 348 height 253
type input "251"
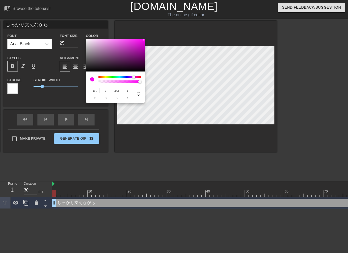
click at [134, 78] on div at bounding box center [133, 76] width 3 height 3
type input "251"
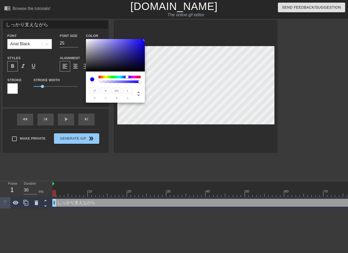
drag, startPoint x: 133, startPoint y: 77, endPoint x: 127, endPoint y: 78, distance: 6.6
click at [127, 78] on div at bounding box center [126, 76] width 3 height 3
type input "15"
type input "11"
type input "70"
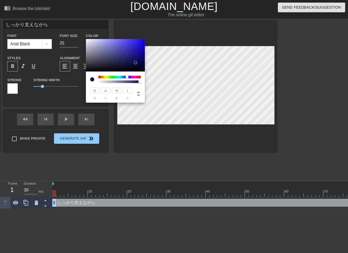
type input "18"
type input "14"
type input "64"
type input "19"
type input "15"
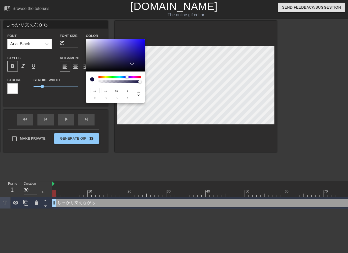
type input "60"
type input "21"
type input "17"
type input "66"
type input "28"
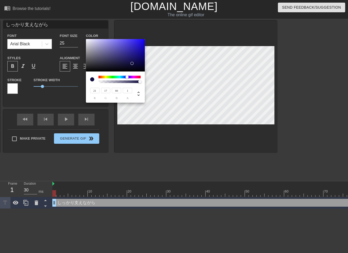
type input "23"
type input "84"
type input "44"
type input "37"
type input "128"
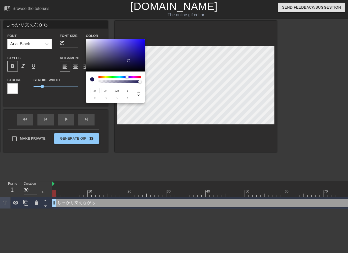
type input "46"
type input "39"
type input "134"
type input "48"
type input "41"
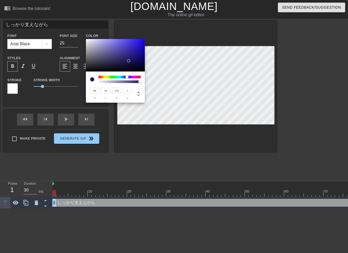
type input "140"
type input "49"
type input "42"
type input "142"
type input "50"
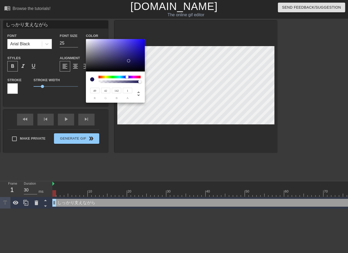
type input "43"
type input "146"
type input "59"
type input "51"
type input "171"
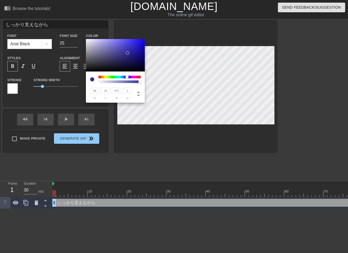
type input "67"
type input "58"
type input "192"
type input "58"
drag, startPoint x: 135, startPoint y: 63, endPoint x: 122, endPoint y: 54, distance: 15.2
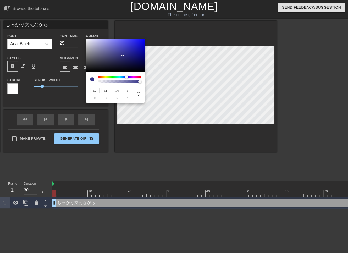
click at [122, 54] on div at bounding box center [115, 55] width 59 height 32
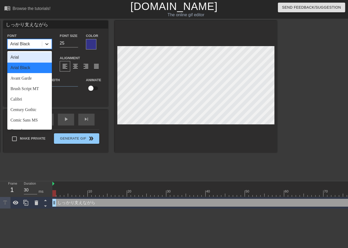
click at [50, 46] on div at bounding box center [46, 43] width 9 height 9
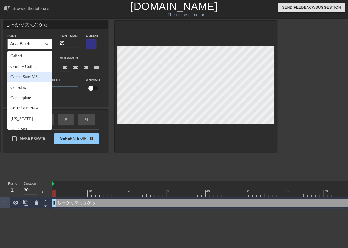
click at [31, 78] on div "Comic Sans MS" at bounding box center [29, 77] width 44 height 10
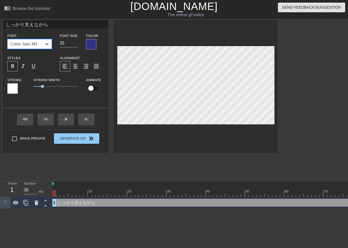
click at [47, 46] on icon at bounding box center [46, 43] width 5 height 5
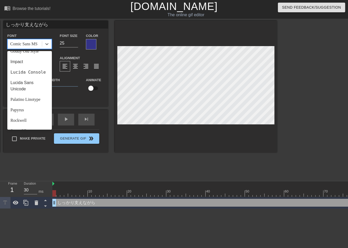
scroll to position [167, 0]
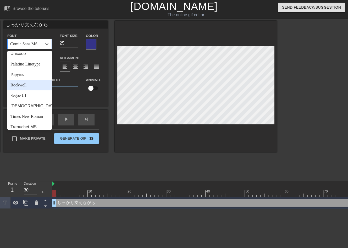
click at [22, 87] on div "Rockwell" at bounding box center [29, 85] width 44 height 10
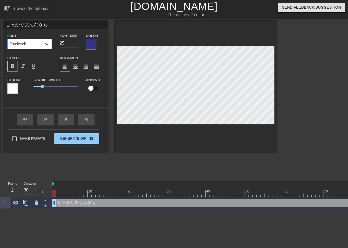
click at [48, 47] on div at bounding box center [46, 43] width 9 height 9
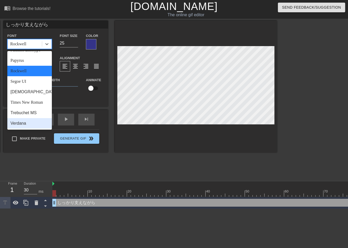
scroll to position [187, 0]
click at [24, 123] on div "Verdana" at bounding box center [29, 123] width 44 height 10
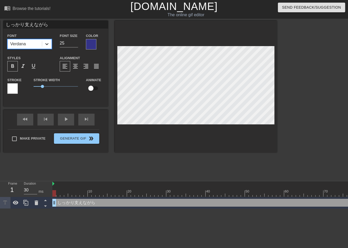
click at [49, 47] on icon at bounding box center [46, 43] width 5 height 5
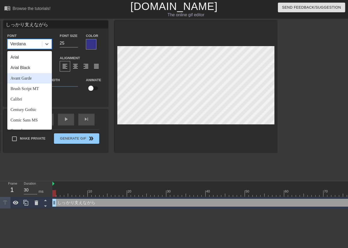
click at [20, 78] on div "Avant Garde" at bounding box center [29, 78] width 44 height 10
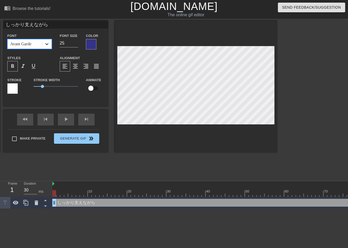
click at [50, 46] on div at bounding box center [46, 43] width 9 height 9
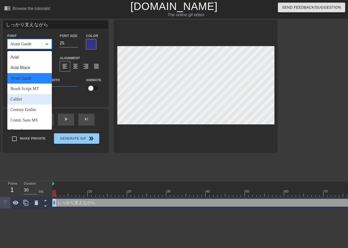
click at [27, 98] on div "Calibri" at bounding box center [29, 99] width 44 height 10
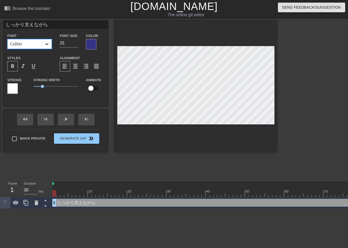
click at [48, 44] on icon at bounding box center [46, 43] width 5 height 5
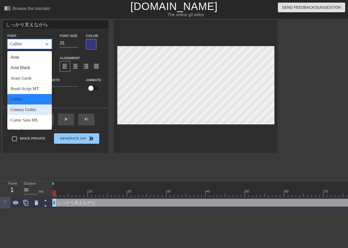
click at [33, 111] on div "Century Gothic" at bounding box center [29, 109] width 44 height 10
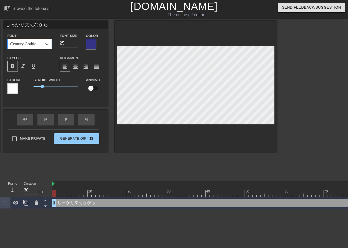
click at [52, 46] on div "Font option Century Gothic, selected. 0 results available. Select is focused ,t…" at bounding box center [29, 40] width 52 height 17
click at [48, 46] on icon at bounding box center [46, 43] width 5 height 5
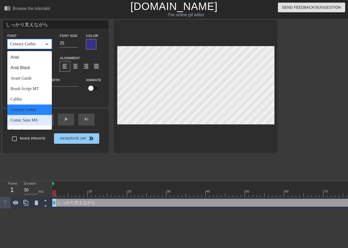
click at [32, 119] on div "Comic Sans MS" at bounding box center [29, 120] width 44 height 10
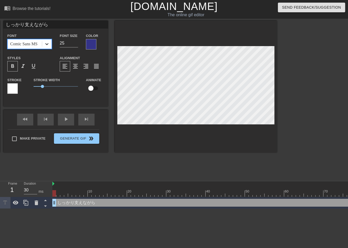
click at [47, 48] on div at bounding box center [46, 43] width 9 height 9
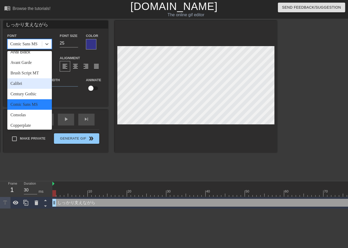
scroll to position [16, 0]
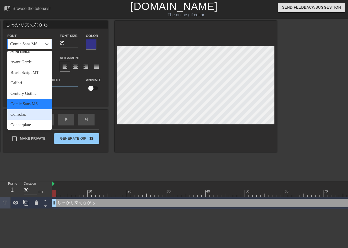
click at [27, 113] on div "Consolas" at bounding box center [29, 114] width 44 height 10
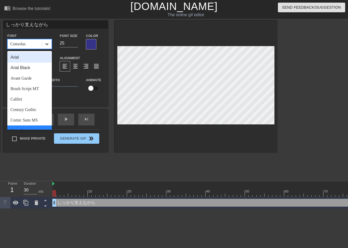
click at [43, 43] on div at bounding box center [46, 43] width 9 height 9
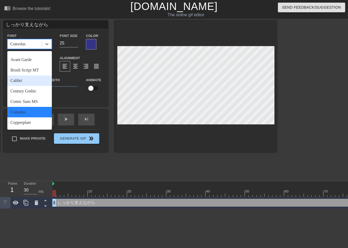
scroll to position [50, 0]
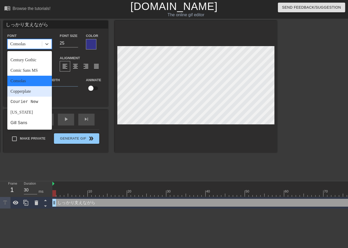
click at [30, 92] on div "Copperplate" at bounding box center [29, 91] width 44 height 10
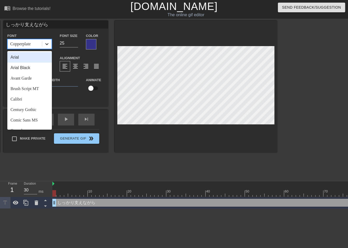
click at [50, 46] on div at bounding box center [46, 43] width 9 height 9
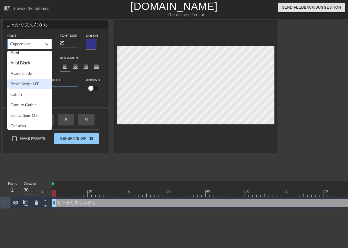
scroll to position [12, 0]
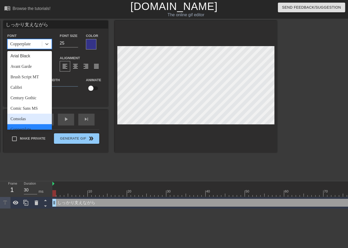
click at [25, 118] on div "Consolas" at bounding box center [29, 119] width 44 height 10
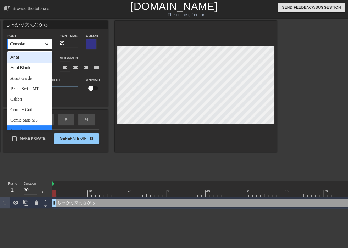
click at [47, 44] on icon at bounding box center [46, 44] width 3 height 2
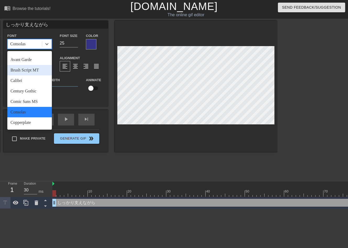
scroll to position [55, 0]
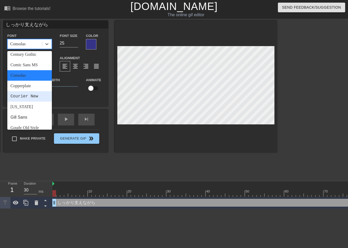
click at [25, 97] on div "Courier New" at bounding box center [29, 96] width 44 height 10
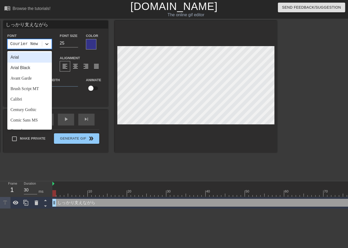
click at [47, 47] on div at bounding box center [46, 43] width 9 height 9
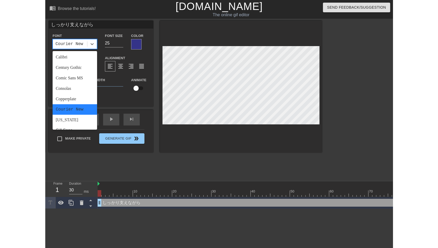
scroll to position [126, 0]
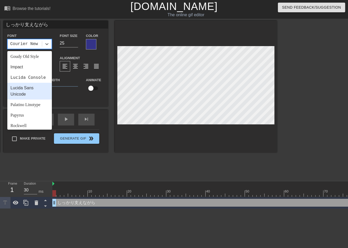
click at [26, 97] on div "Lucida Sans Unicode" at bounding box center [29, 91] width 44 height 17
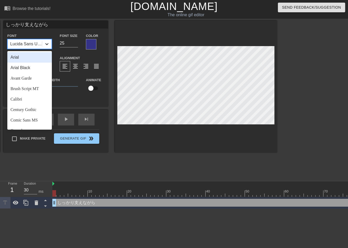
click at [46, 48] on div at bounding box center [46, 43] width 9 height 9
click at [32, 103] on div "Calibri" at bounding box center [29, 99] width 44 height 10
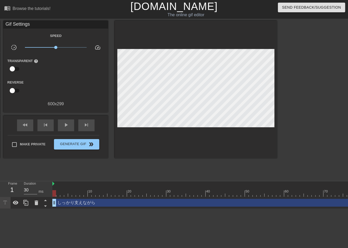
click at [317, 84] on div at bounding box center [322, 99] width 79 height 157
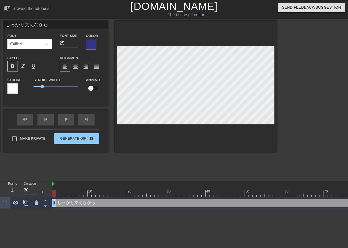
drag, startPoint x: 103, startPoint y: 204, endPoint x: 105, endPoint y: 192, distance: 12.7
click at [105, 191] on div "10 20 30 40 50 60 70 80 90 しっかり支えながら drag_handle drag_handle" at bounding box center [200, 194] width 296 height 27
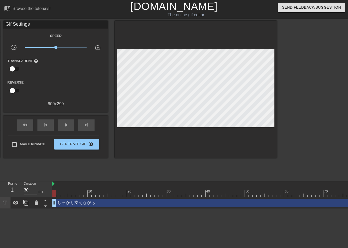
click at [102, 197] on div "しっかり支えながら drag_handle drag_handle" at bounding box center [228, 203] width 353 height 12
click at [99, 207] on div "しっかり支えながら drag_handle drag_handle" at bounding box center [228, 203] width 353 height 12
click at [26, 204] on icon at bounding box center [25, 203] width 5 height 6
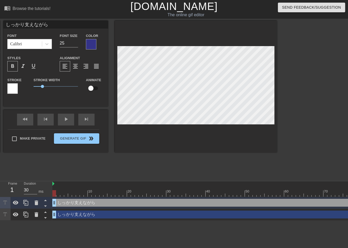
drag, startPoint x: 60, startPoint y: 24, endPoint x: -9, endPoint y: 32, distance: 69.5
click at [0, 32] on html "menu_book Browse the tutorials! [DOMAIN_NAME] The online gif editor Send Feedba…" at bounding box center [174, 110] width 348 height 220
click at [283, 122] on div "title add_circle image add_circle crop photo_size_select_large help keyboard 頭か…" at bounding box center [174, 99] width 348 height 157
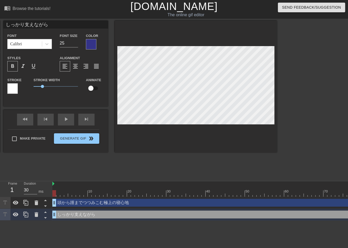
click at [12, 25] on input "しっかり支えながら" at bounding box center [55, 25] width 105 height 8
click at [313, 94] on div at bounding box center [322, 99] width 79 height 157
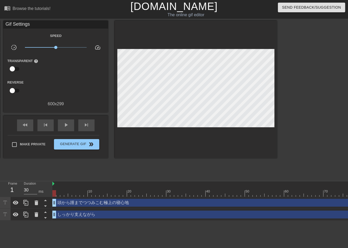
click at [65, 26] on div "Gif Settings" at bounding box center [55, 25] width 105 height 8
click at [93, 100] on div "Speed slow_motion_video x1.00 speed Transparent help Reverse 600 x 299" at bounding box center [55, 69] width 97 height 75
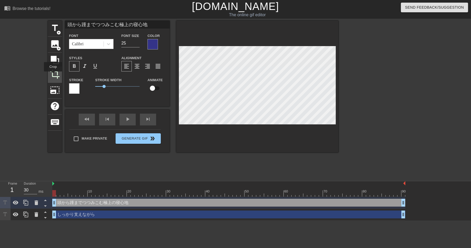
click at [53, 75] on span "crop" at bounding box center [55, 74] width 10 height 10
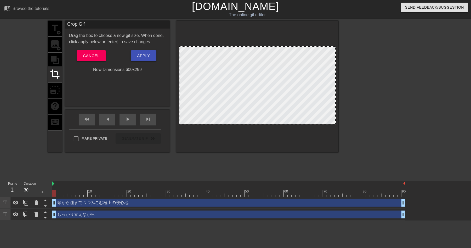
drag, startPoint x: 258, startPoint y: 46, endPoint x: 258, endPoint y: 41, distance: 5.0
click at [258, 41] on div at bounding box center [257, 87] width 162 height 132
drag, startPoint x: 219, startPoint y: 120, endPoint x: 220, endPoint y: 135, distance: 14.7
click at [220, 135] on div at bounding box center [257, 87] width 162 height 132
drag, startPoint x: 224, startPoint y: 122, endPoint x: 225, endPoint y: 130, distance: 7.1
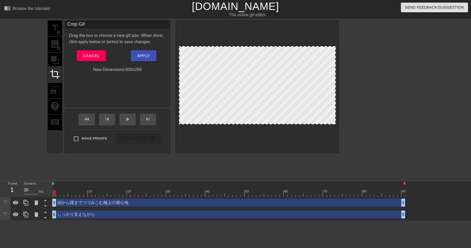
click at [225, 130] on div at bounding box center [257, 87] width 162 height 132
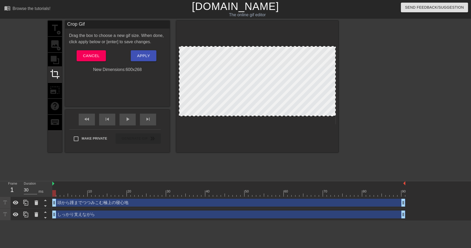
drag, startPoint x: 226, startPoint y: 123, endPoint x: 226, endPoint y: 115, distance: 8.1
click at [93, 56] on span "Cancel" at bounding box center [91, 55] width 16 height 7
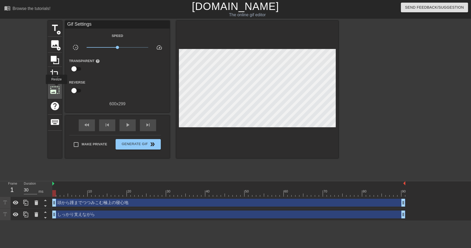
click at [56, 88] on span "photo_size_select_large" at bounding box center [55, 90] width 10 height 10
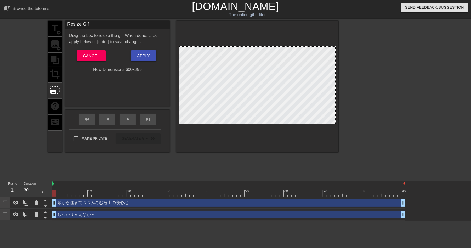
click at [253, 45] on div at bounding box center [257, 87] width 162 height 132
drag, startPoint x: 335, startPoint y: 49, endPoint x: 337, endPoint y: 45, distance: 4.6
click at [337, 45] on div at bounding box center [257, 87] width 162 height 132
drag, startPoint x: 335, startPoint y: 47, endPoint x: 319, endPoint y: 47, distance: 15.4
drag, startPoint x: 323, startPoint y: 109, endPoint x: 366, endPoint y: 108, distance: 43.2
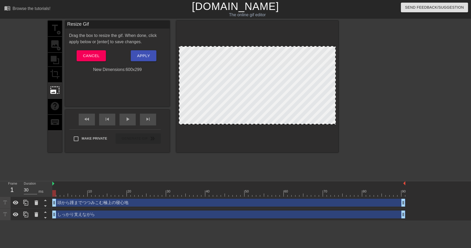
click at [366, 108] on div "title add_circle image add_circle crop photo_size_select_large help keyboard Re…" at bounding box center [235, 99] width 471 height 157
drag, startPoint x: 257, startPoint y: 124, endPoint x: 309, endPoint y: 211, distance: 101.8
click at [309, 211] on div "menu_book Browse the tutorials! [DOMAIN_NAME] The online gif editor Send Feedba…" at bounding box center [235, 110] width 471 height 220
click at [83, 56] on span "Cancel" at bounding box center [91, 55] width 16 height 7
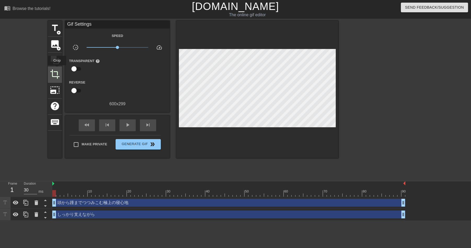
click at [57, 69] on span "crop" at bounding box center [55, 74] width 10 height 10
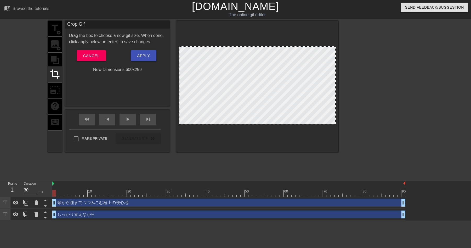
drag, startPoint x: 264, startPoint y: 90, endPoint x: 264, endPoint y: 99, distance: 9.7
click at [264, 99] on div at bounding box center [257, 85] width 157 height 78
drag, startPoint x: 257, startPoint y: 96, endPoint x: 263, endPoint y: 139, distance: 43.8
click at [263, 139] on div at bounding box center [257, 87] width 162 height 132
drag, startPoint x: 284, startPoint y: 92, endPoint x: 271, endPoint y: 74, distance: 22.2
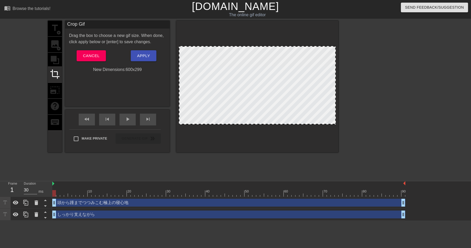
click at [284, 64] on div at bounding box center [257, 85] width 157 height 78
drag, startPoint x: 246, startPoint y: 52, endPoint x: 248, endPoint y: 73, distance: 21.1
click at [248, 73] on div at bounding box center [257, 85] width 157 height 78
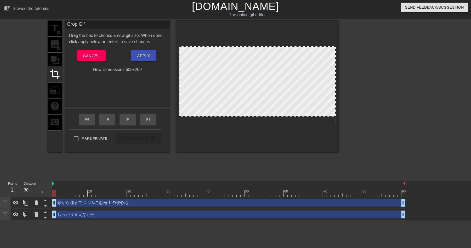
drag, startPoint x: 263, startPoint y: 124, endPoint x: 263, endPoint y: 116, distance: 7.9
click at [54, 183] on img at bounding box center [53, 183] width 2 height 4
click at [31, 54] on div "title add_circle image add_circle crop photo_size_select_large help keyboard Cr…" at bounding box center [235, 99] width 471 height 157
drag, startPoint x: 90, startPoint y: 55, endPoint x: 144, endPoint y: 54, distance: 53.7
click at [115, 81] on div "Crop Gif Drag the box to choose a new gif size. When done, click apply below or…" at bounding box center [117, 64] width 105 height 86
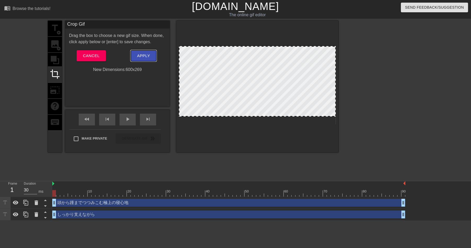
click at [144, 54] on span "Apply" at bounding box center [143, 55] width 13 height 7
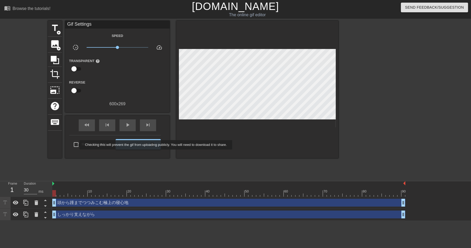
click at [76, 145] on input "Make Private" at bounding box center [76, 144] width 11 height 11
click at [75, 143] on input "Make Private" at bounding box center [76, 144] width 11 height 11
click at [138, 145] on span "Generate Gif double_arrow" at bounding box center [138, 144] width 41 height 6
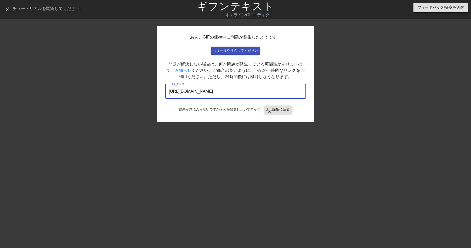
drag, startPoint x: 278, startPoint y: 95, endPoint x: 151, endPoint y: 93, distance: 127.0
click at [151, 93] on div "ああ、GIFの保存中に問題が発生したようです。 もう一度やり直してください 問題が解決しない場合は、何か問題が発生している可能性がありますので 、お知らせ く…" at bounding box center [235, 99] width 471 height 157
click at [239, 50] on font "もう一度やり直してください" at bounding box center [236, 50] width 46 height 4
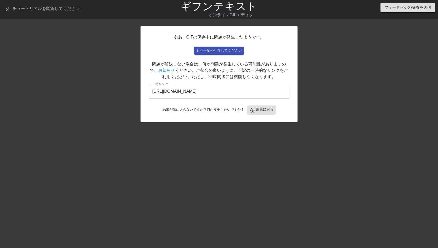
click at [337, 50] on div at bounding box center [343, 99] width 79 height 157
